Goal: Navigation & Orientation: Understand site structure

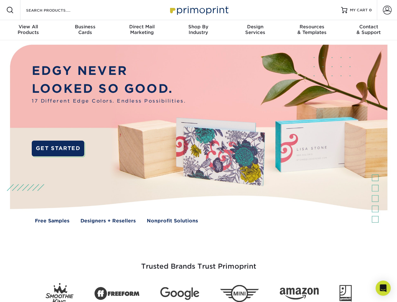
click at [199, 151] on img at bounding box center [198, 138] width 393 height 197
click at [10, 10] on span at bounding box center [10, 10] width 8 height 8
click at [387, 10] on span at bounding box center [387, 10] width 9 height 9
click at [28, 30] on div "View All Products" at bounding box center [28, 29] width 57 height 11
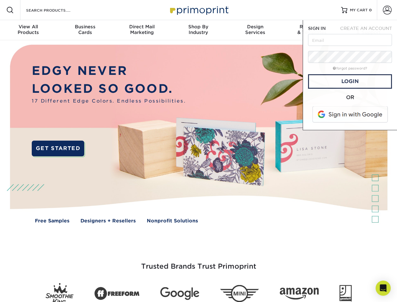
click at [85, 30] on div "Business Cards" at bounding box center [85, 29] width 57 height 11
click at [142, 30] on div "Direct Mail Marketing" at bounding box center [142, 29] width 57 height 11
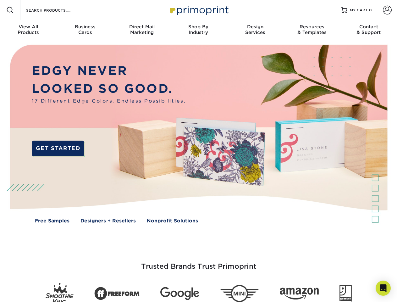
click at [199, 30] on div "Shop By Industry" at bounding box center [198, 29] width 57 height 11
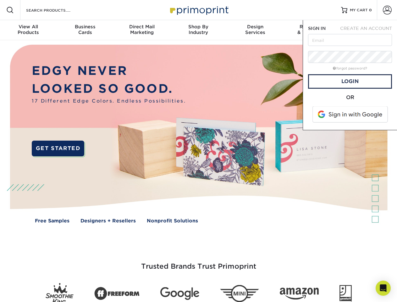
click at [255, 30] on div "Design Services" at bounding box center [255, 29] width 57 height 11
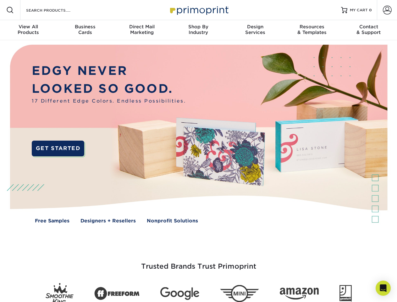
click at [312, 30] on span "SIGN IN" at bounding box center [317, 28] width 18 height 5
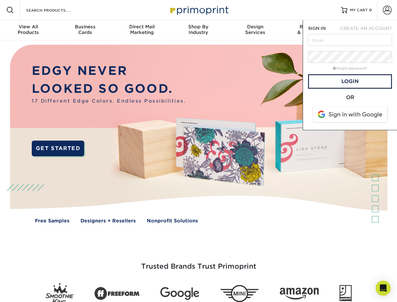
click at [369, 30] on div "Contact & Support" at bounding box center [369, 29] width 57 height 11
